Goal: Task Accomplishment & Management: Manage account settings

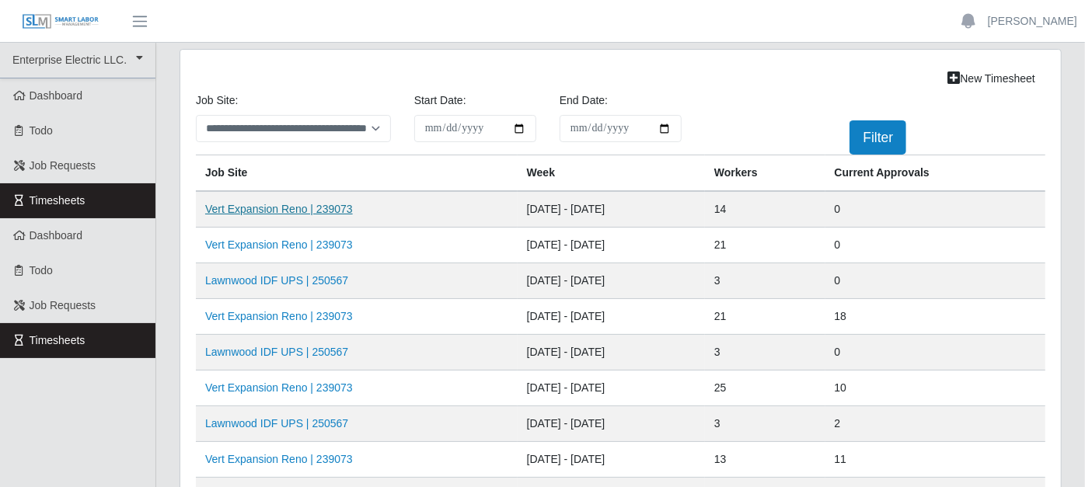
click at [282, 210] on link "Vert Expansion Reno | 239073" at bounding box center [279, 209] width 148 height 12
click at [300, 239] on link "Vert Expansion Reno | 239073" at bounding box center [279, 245] width 148 height 12
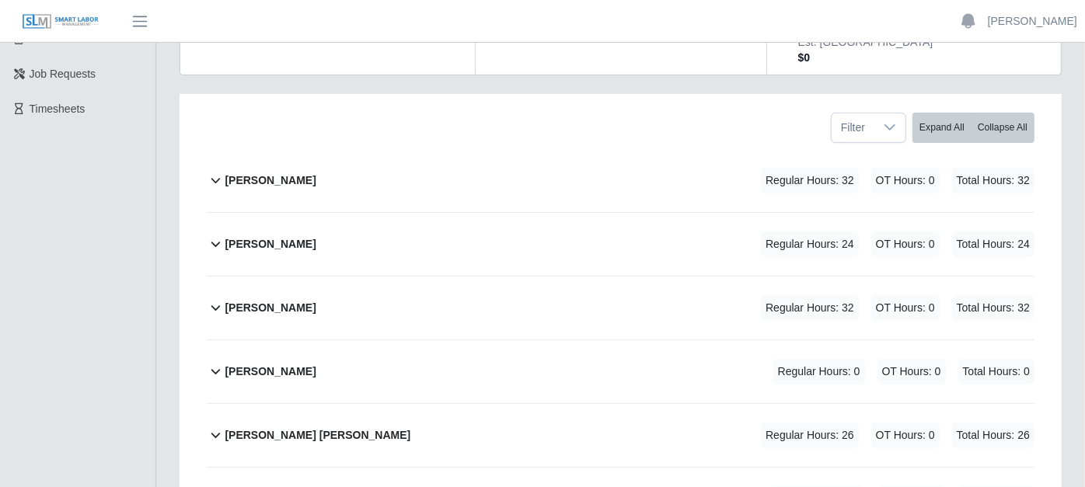
scroll to position [259, 0]
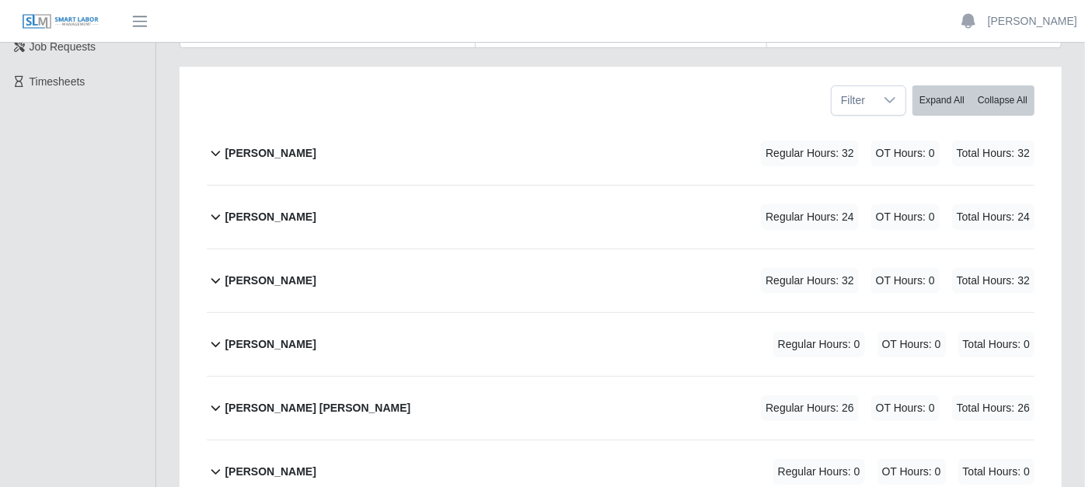
click at [246, 209] on b "Antashail Jennings" at bounding box center [270, 217] width 91 height 16
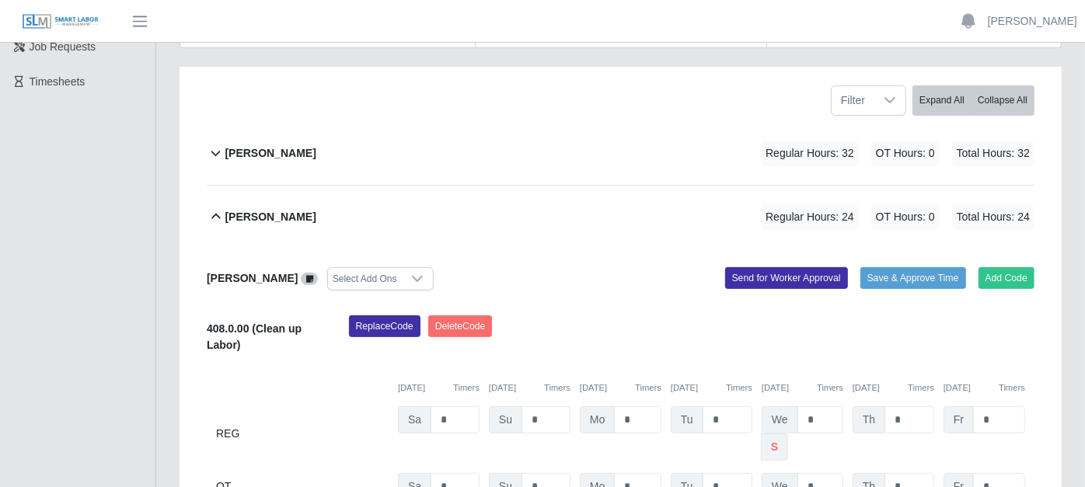
click at [211, 208] on icon at bounding box center [216, 217] width 18 height 19
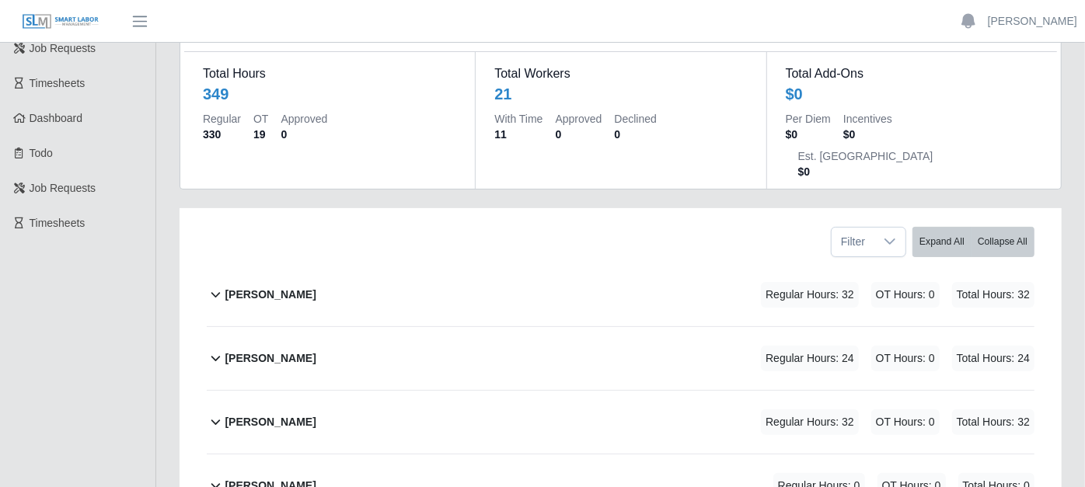
scroll to position [95, 0]
